Goal: Complete application form

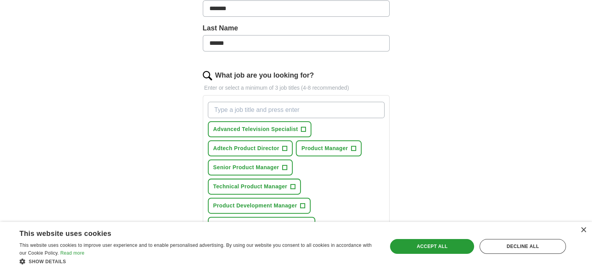
scroll to position [195, 0]
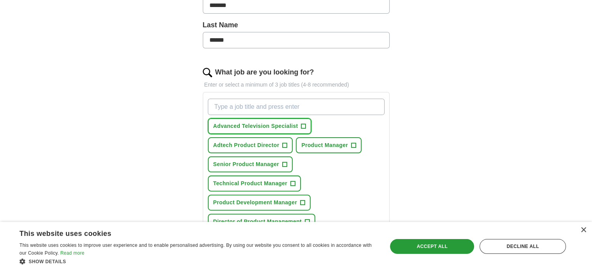
click at [303, 123] on span "+" at bounding box center [303, 126] width 5 height 6
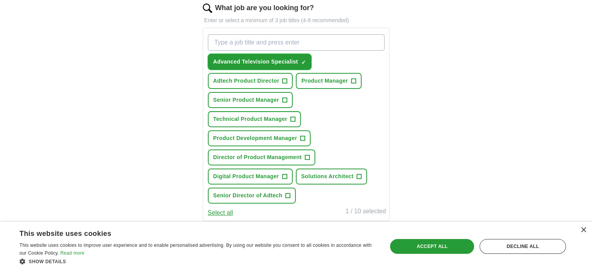
scroll to position [273, 0]
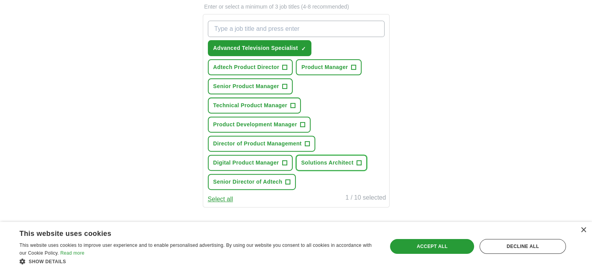
click at [355, 158] on button "Solutions Architect +" at bounding box center [331, 163] width 71 height 16
click at [298, 106] on button "Technical Product Manager +" at bounding box center [254, 105] width 93 height 16
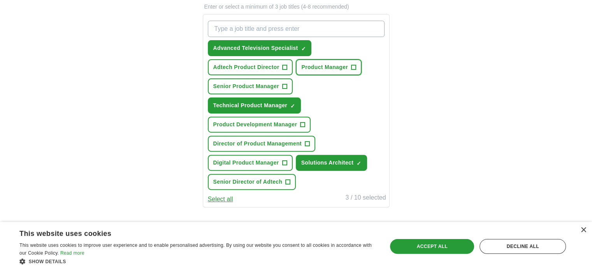
click at [347, 63] on button "Product Manager +" at bounding box center [329, 67] width 66 height 16
click at [280, 65] on button "Adtech Product Director +" at bounding box center [250, 67] width 85 height 16
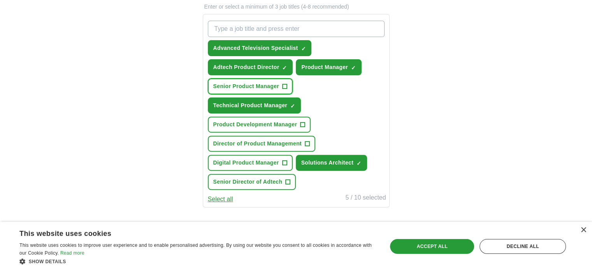
click at [283, 83] on span "+" at bounding box center [285, 86] width 5 height 6
click at [301, 122] on span "+" at bounding box center [303, 125] width 5 height 6
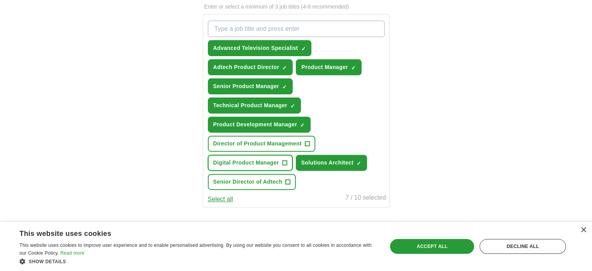
click at [284, 160] on span "+" at bounding box center [284, 163] width 5 height 6
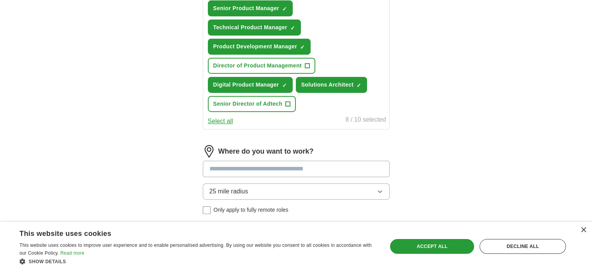
click at [265, 164] on input at bounding box center [296, 168] width 187 height 16
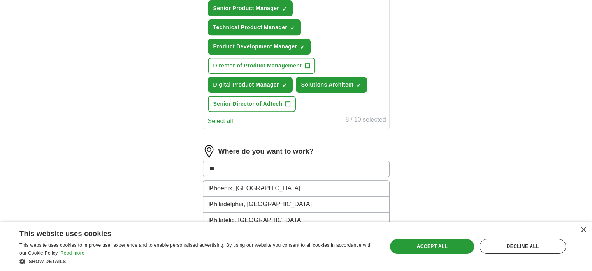
type input "***"
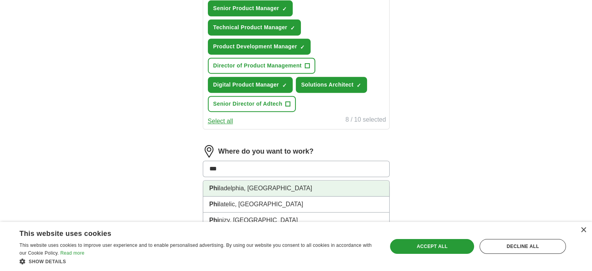
click at [246, 181] on li "Phi ladelphia, [GEOGRAPHIC_DATA]" at bounding box center [296, 188] width 186 height 16
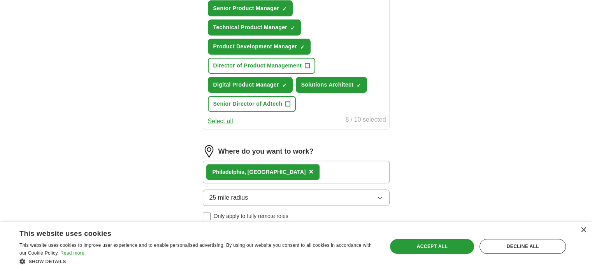
click at [258, 194] on button "25 mile radius" at bounding box center [296, 197] width 187 height 16
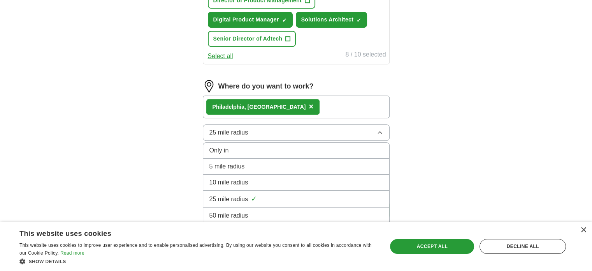
scroll to position [428, 0]
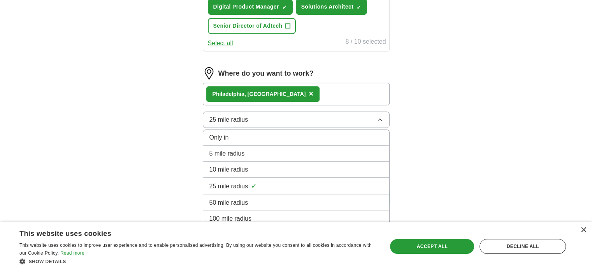
click at [253, 214] on div "100 mile radius" at bounding box center [297, 218] width 174 height 9
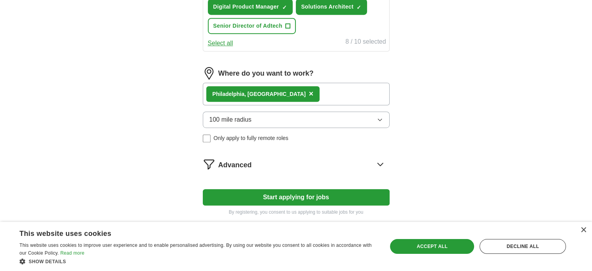
click at [270, 160] on div "Advanced" at bounding box center [303, 164] width 171 height 12
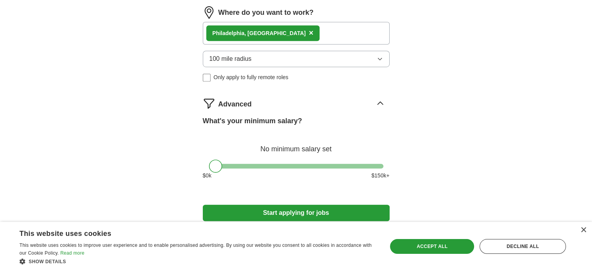
scroll to position [506, 0]
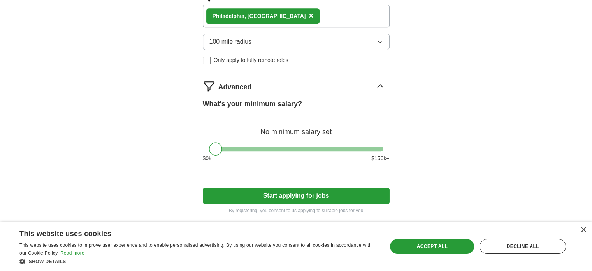
click at [283, 192] on button "Start applying for jobs" at bounding box center [296, 195] width 187 height 16
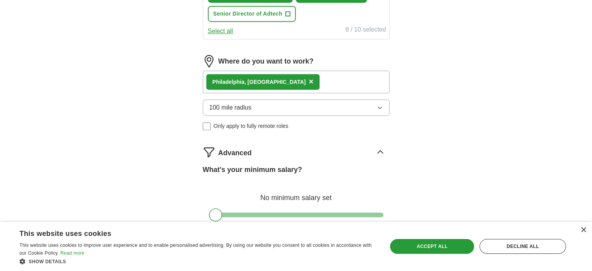
select select "**"
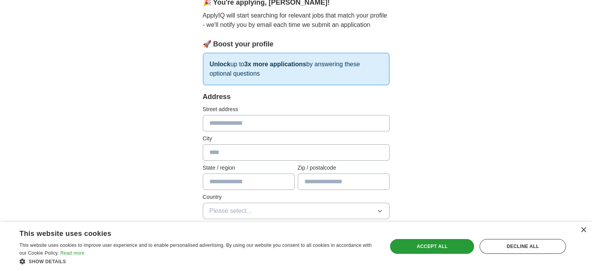
scroll to position [117, 0]
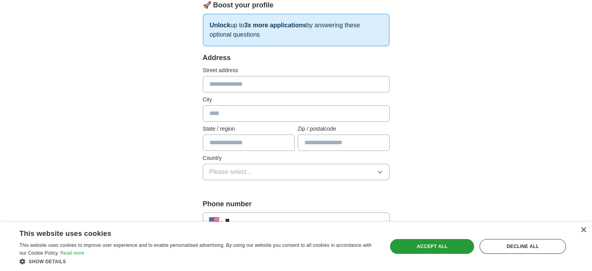
click at [220, 84] on input "text" at bounding box center [296, 84] width 187 height 16
type input "**********"
type input "**"
type input "*****"
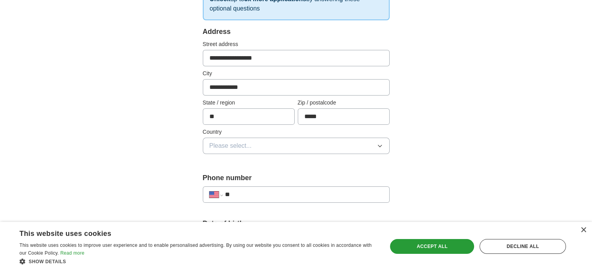
scroll to position [156, 0]
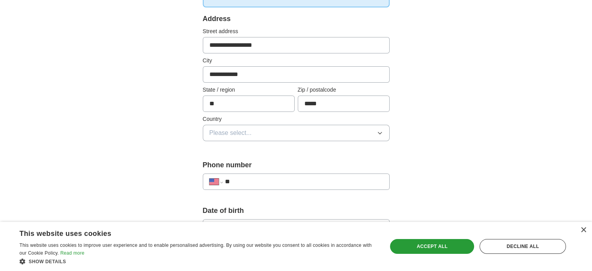
click at [256, 132] on button "Please select..." at bounding box center [296, 133] width 187 height 16
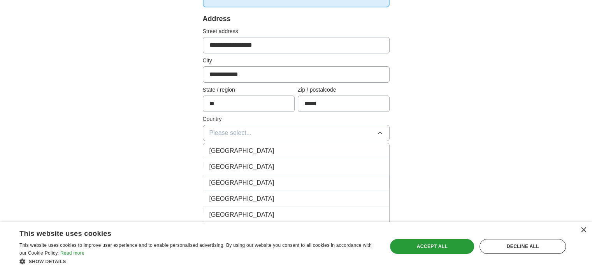
click at [226, 164] on span "[GEOGRAPHIC_DATA]" at bounding box center [242, 166] width 65 height 9
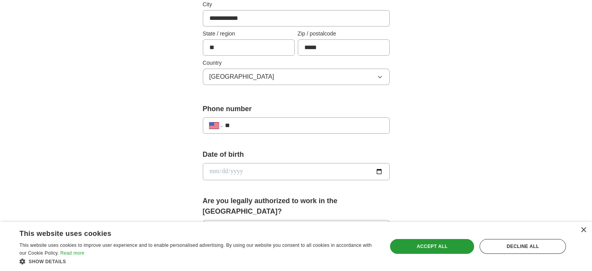
scroll to position [234, 0]
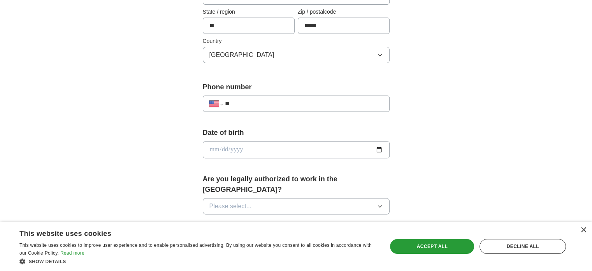
click at [257, 102] on input "**" at bounding box center [304, 103] width 158 height 9
type input "**********"
click at [276, 145] on input "date" at bounding box center [296, 149] width 187 height 17
click at [379, 147] on input "date" at bounding box center [296, 149] width 187 height 17
click at [327, 150] on input "date" at bounding box center [296, 149] width 187 height 17
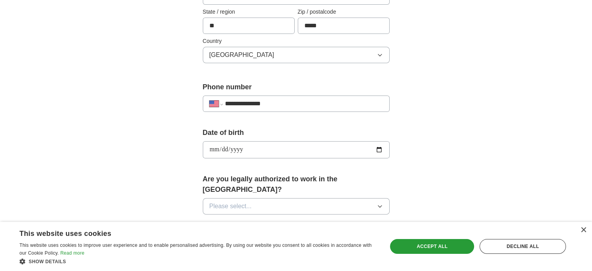
type input "**********"
click at [159, 149] on div "**********" at bounding box center [296, 144] width 498 height 709
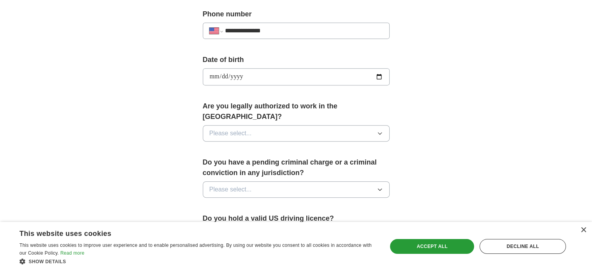
scroll to position [312, 0]
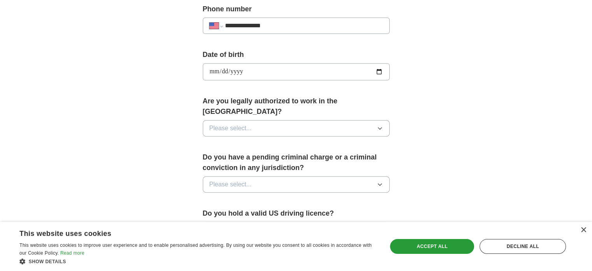
click at [259, 120] on button "Please select..." at bounding box center [296, 128] width 187 height 16
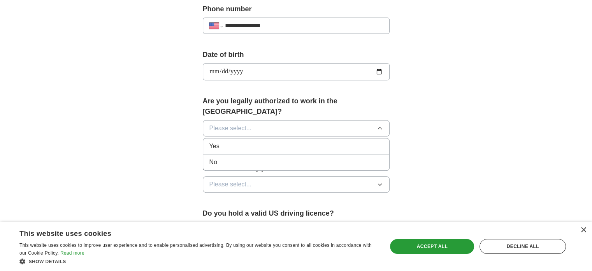
click at [239, 141] on div "Yes" at bounding box center [297, 145] width 174 height 9
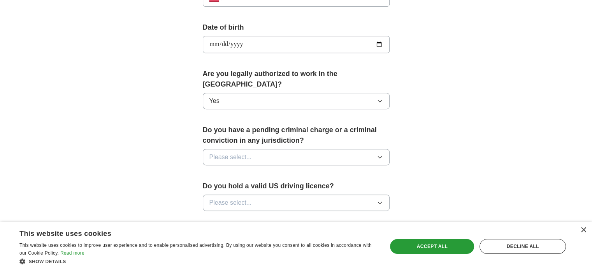
scroll to position [350, 0]
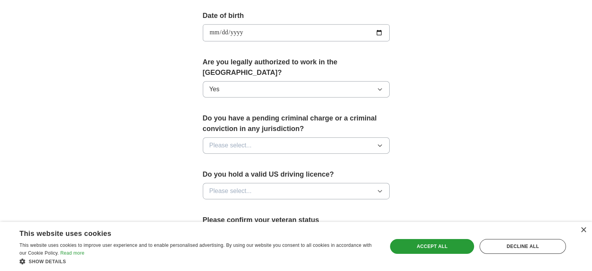
click at [250, 141] on span "Please select..." at bounding box center [231, 145] width 42 height 9
click at [225, 174] on div "No" at bounding box center [297, 178] width 174 height 9
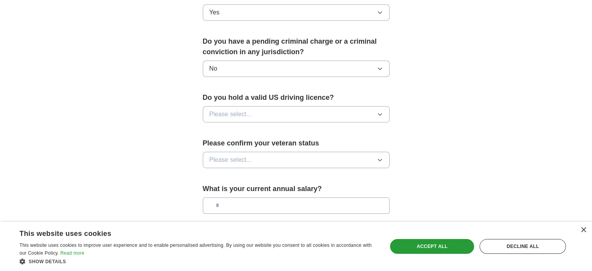
scroll to position [428, 0]
click at [261, 105] on button "Please select..." at bounding box center [296, 113] width 187 height 16
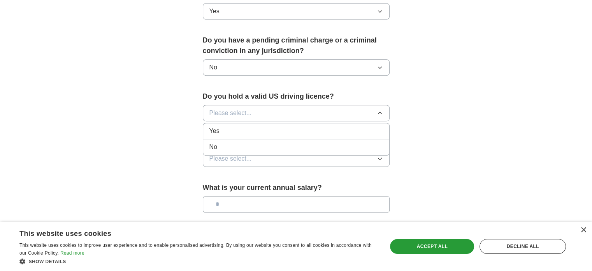
click at [242, 126] on div "Yes" at bounding box center [297, 130] width 174 height 9
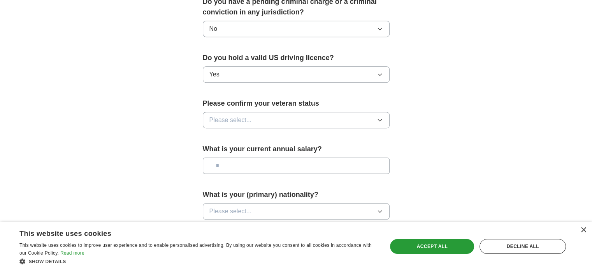
scroll to position [467, 0]
click at [242, 115] on span "Please select..." at bounding box center [231, 119] width 42 height 9
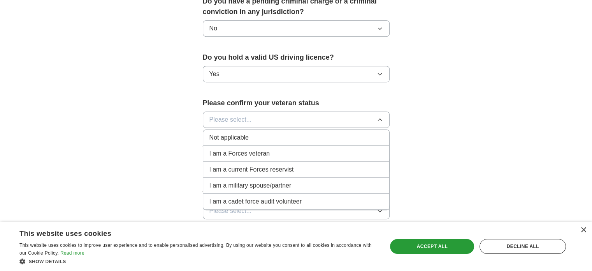
click at [231, 133] on span "Not applicable" at bounding box center [229, 137] width 39 height 9
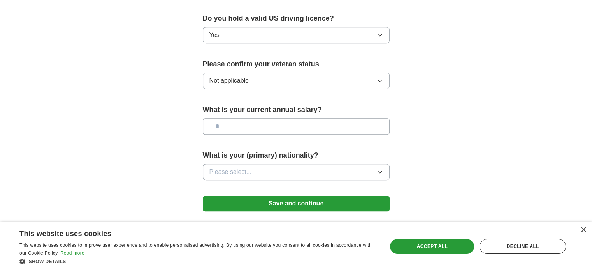
scroll to position [528, 0]
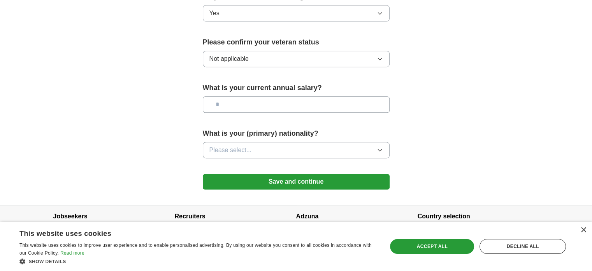
click at [265, 142] on button "Please select..." at bounding box center [296, 150] width 187 height 16
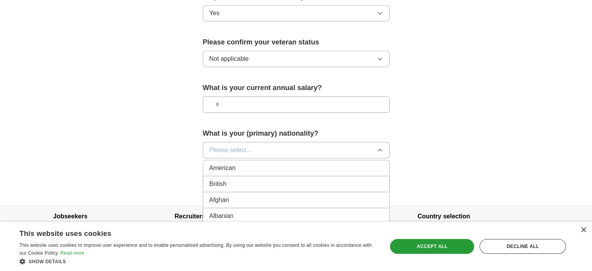
click at [230, 163] on span "American" at bounding box center [223, 167] width 26 height 9
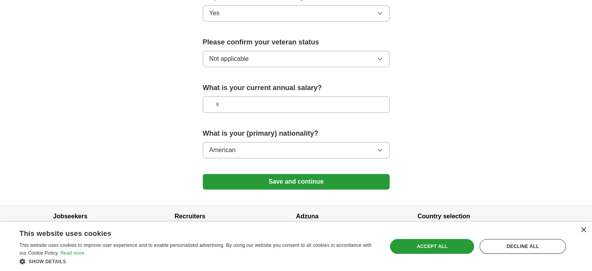
click at [298, 174] on button "Save and continue" at bounding box center [296, 182] width 187 height 16
